Goal: Information Seeking & Learning: Understand process/instructions

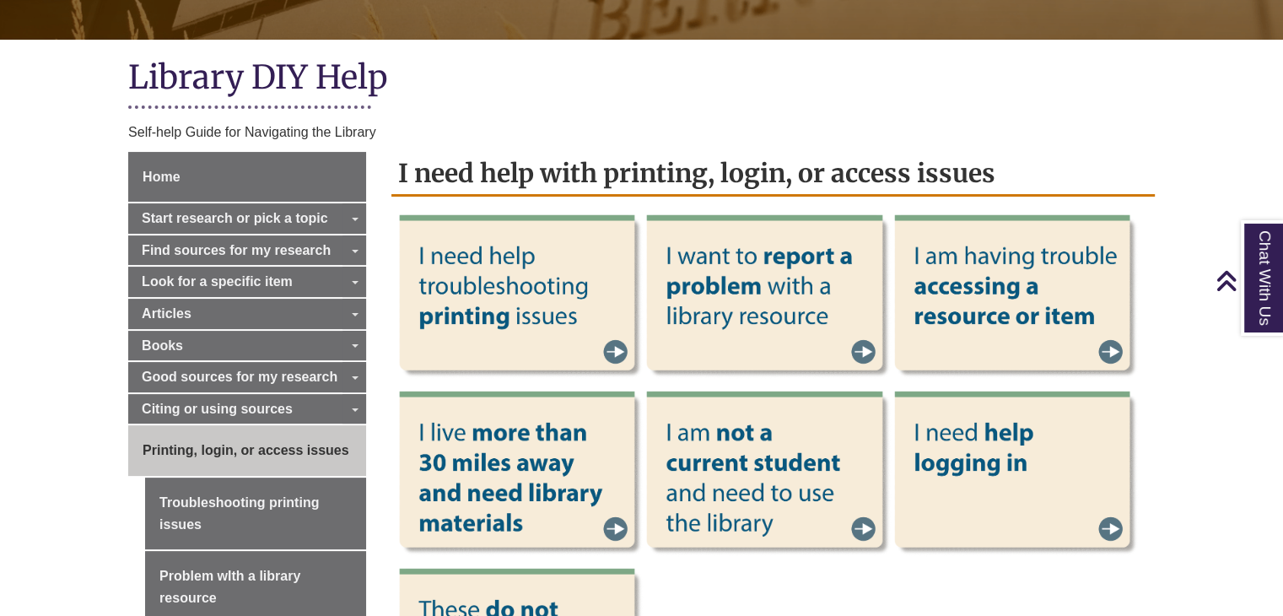
scroll to position [278, 0]
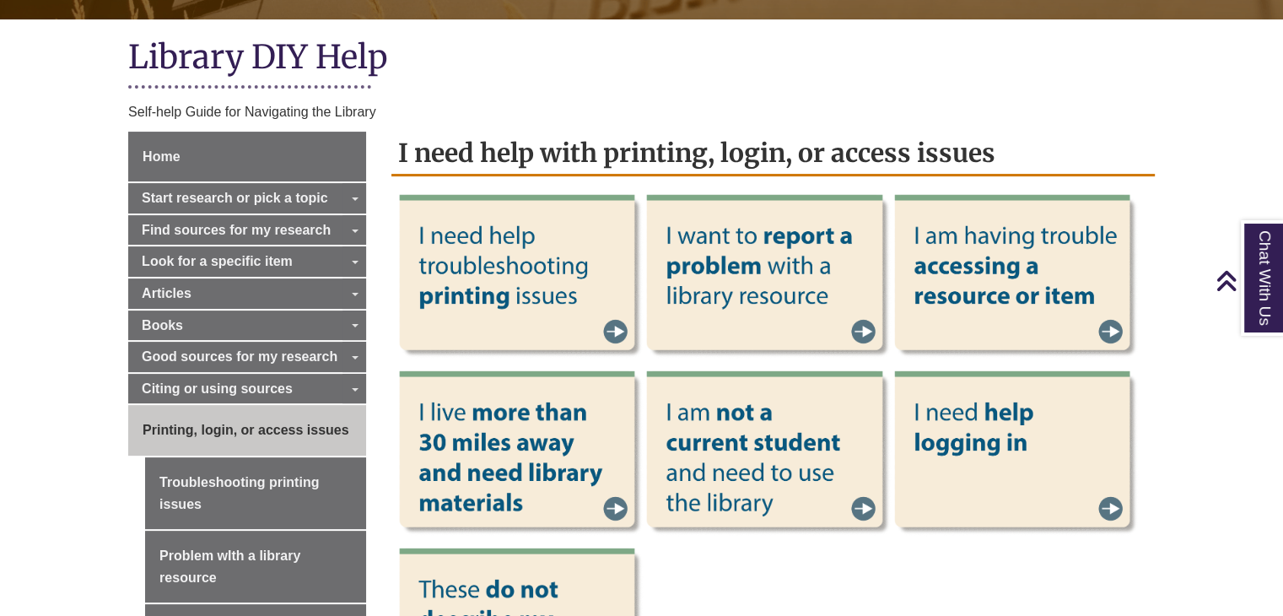
scroll to position [361, 0]
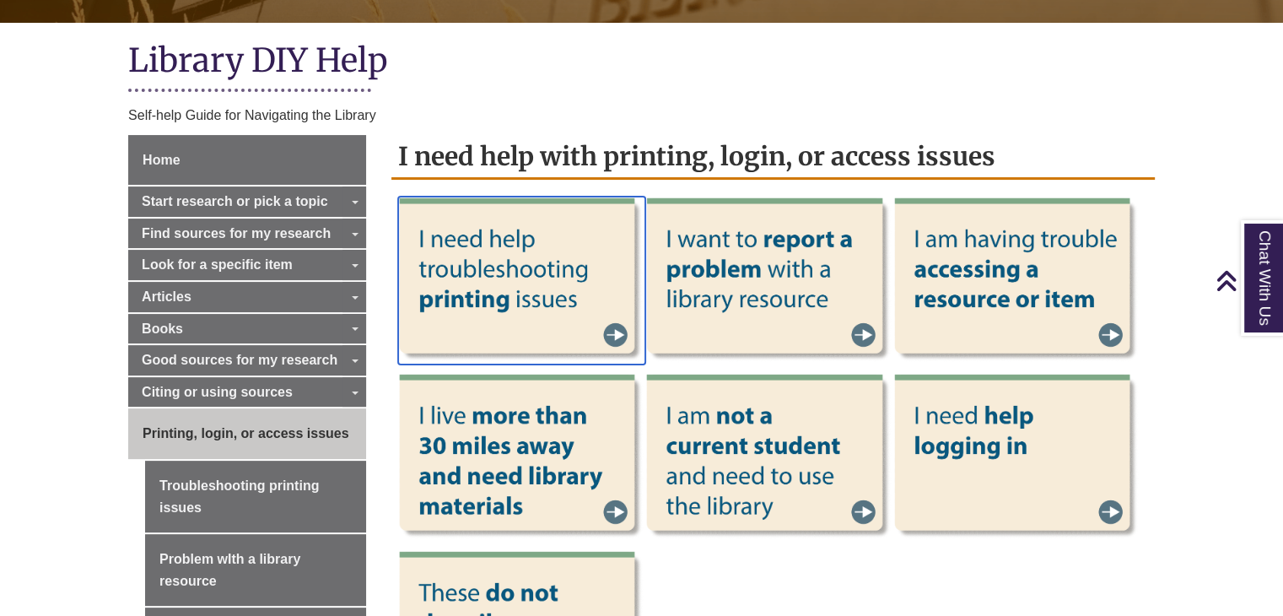
click at [479, 277] on img at bounding box center [521, 281] width 247 height 169
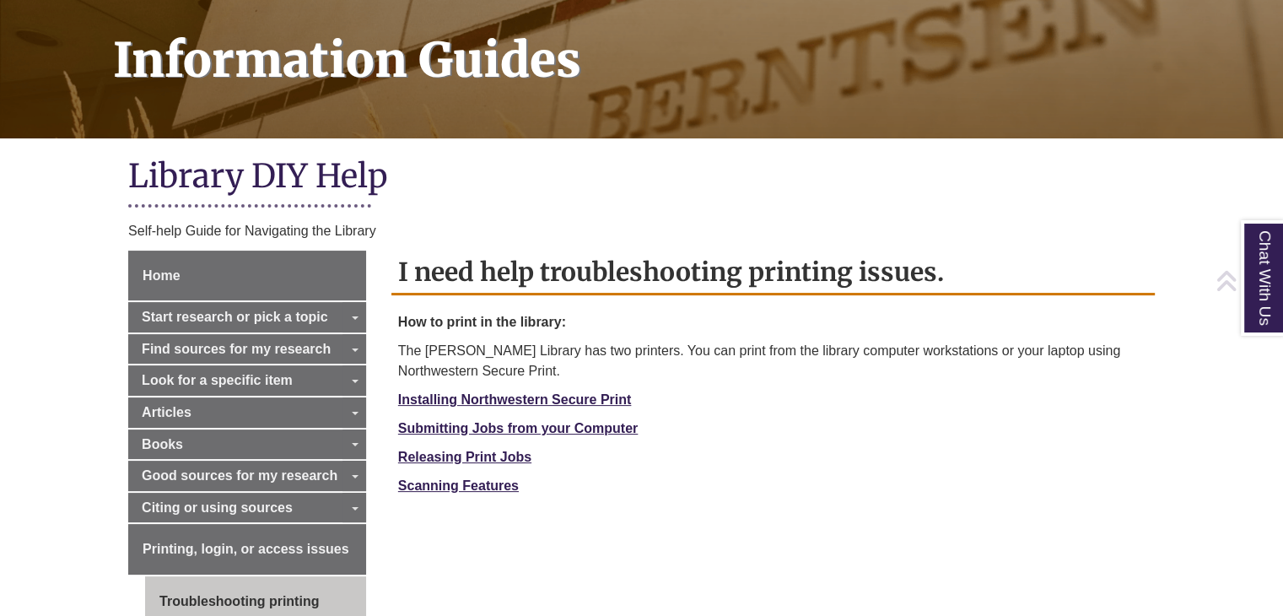
scroll to position [246, 0]
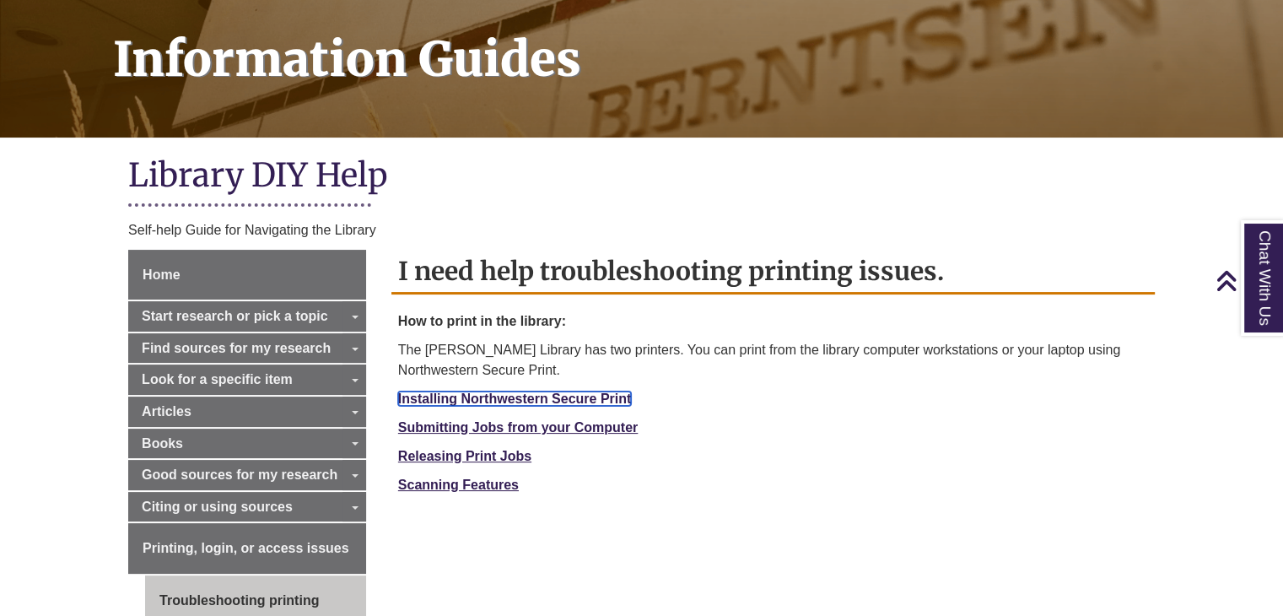
click at [554, 399] on link "Installing Northwestern Secure Print" at bounding box center [515, 399] width 234 height 14
